Goal: Find specific page/section: Find specific page/section

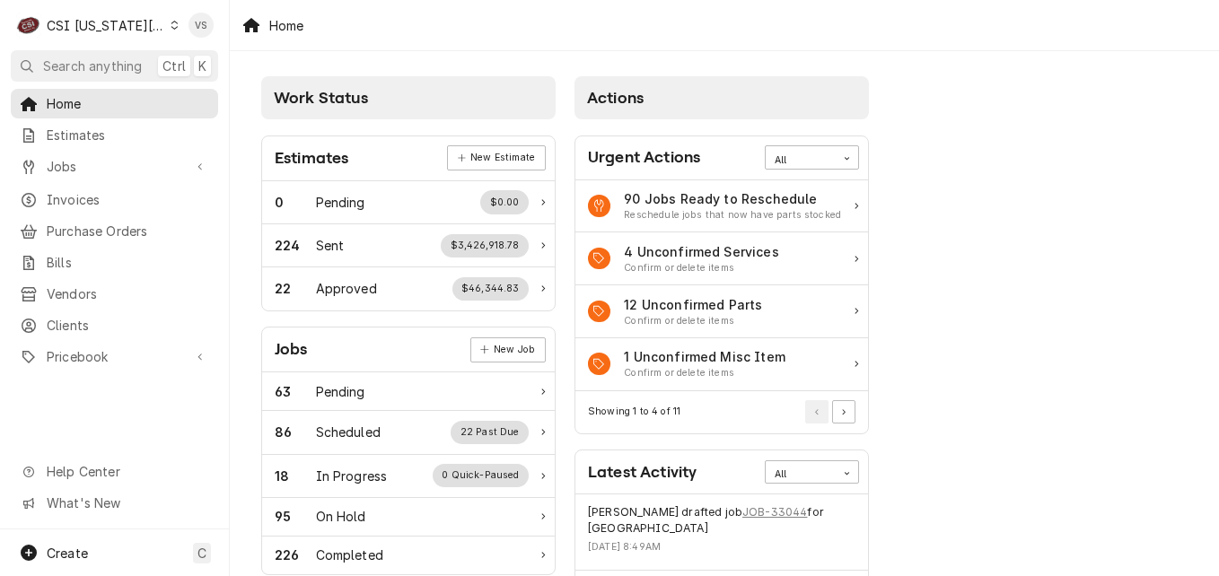
click at [171, 25] on icon "Dynamic Content Wrapper" at bounding box center [175, 25] width 8 height 9
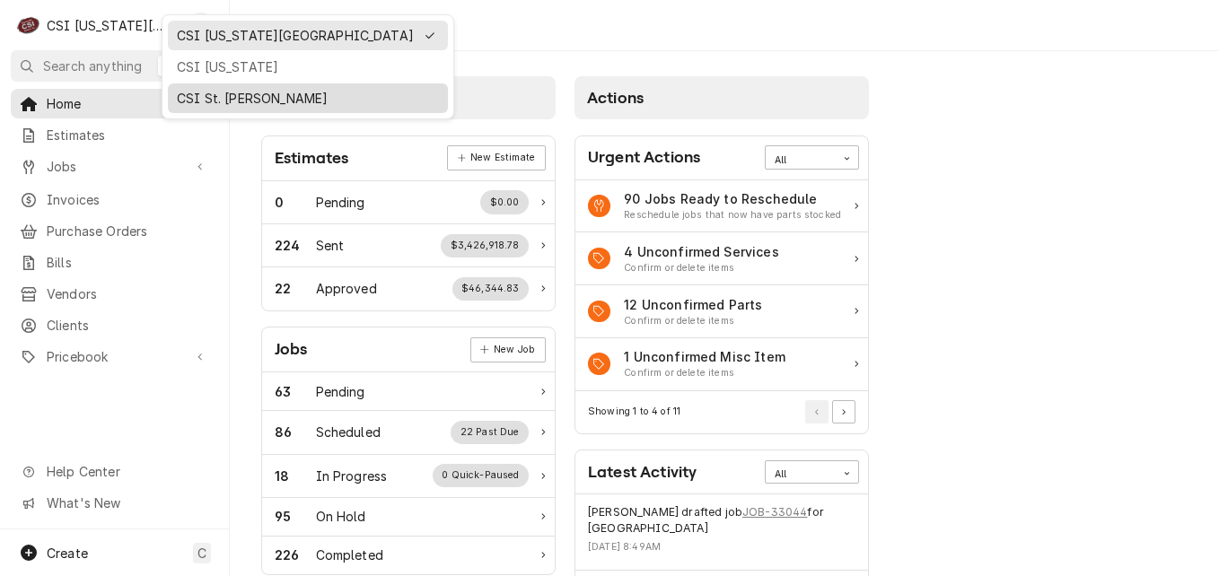
click at [219, 99] on div "CSI St. [PERSON_NAME]" at bounding box center [308, 98] width 262 height 19
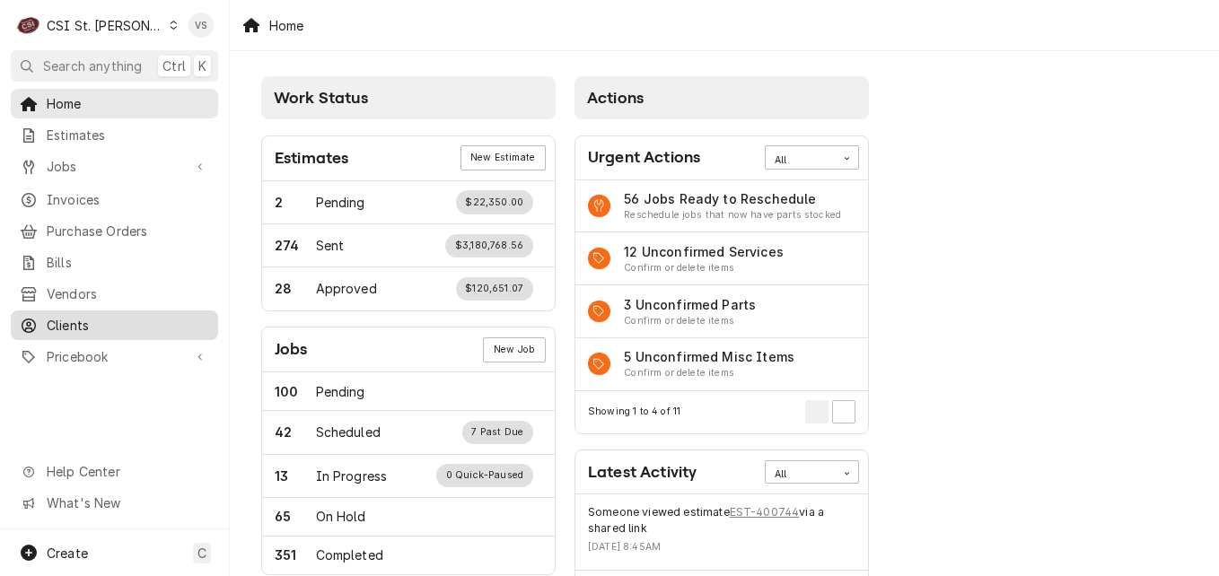
click at [75, 316] on span "Clients" at bounding box center [128, 325] width 163 height 19
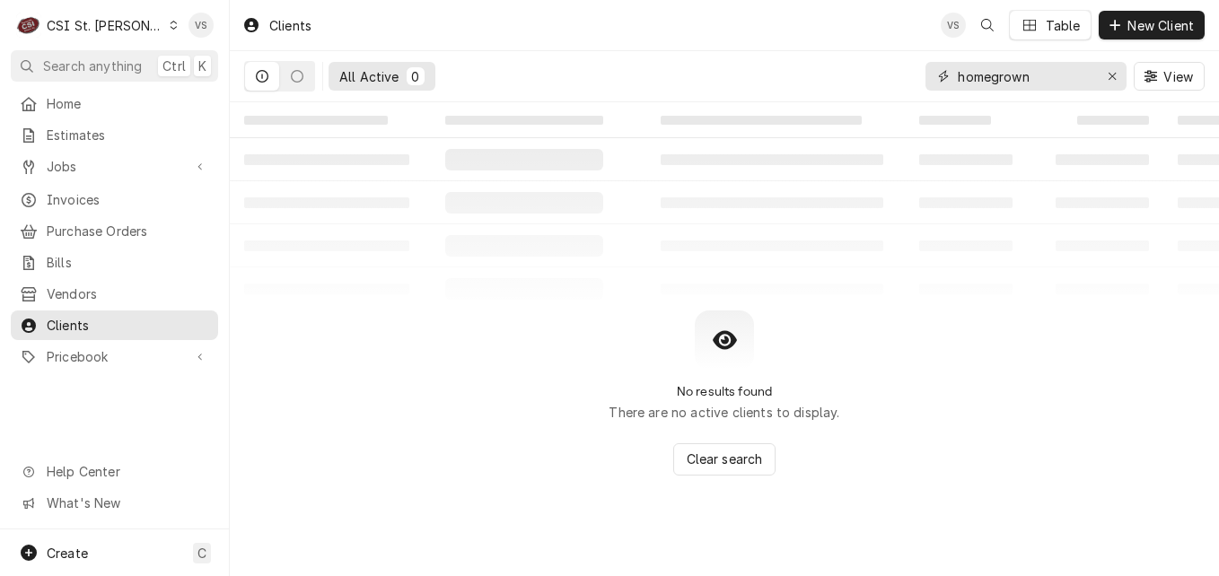
click at [1052, 76] on input "homegrown" at bounding box center [1025, 76] width 135 height 29
click at [1041, 75] on input "homegrown" at bounding box center [1025, 76] width 135 height 29
click at [942, 86] on div "homegrown" at bounding box center [1026, 76] width 201 height 29
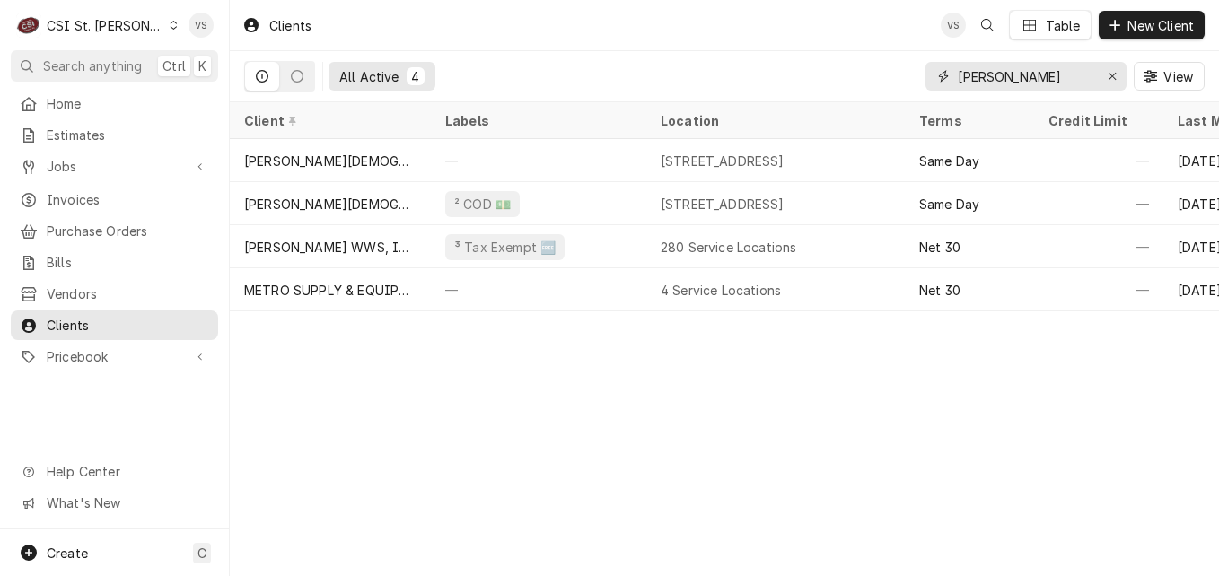
type input "bethany"
